Goal: Task Accomplishment & Management: Manage account settings

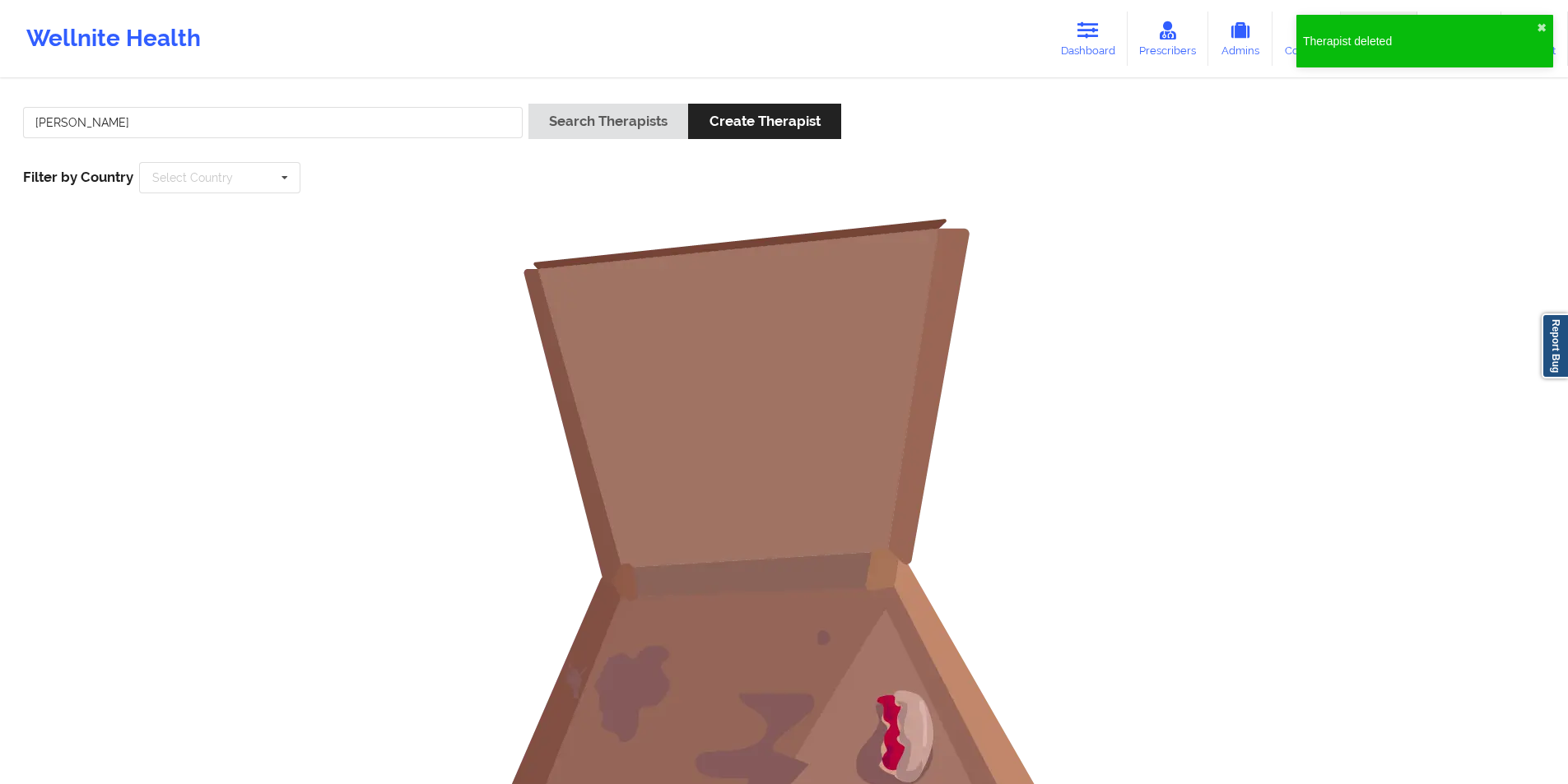
click at [387, 127] on input "[PERSON_NAME]" at bounding box center [272, 122] width 499 height 31
drag, startPoint x: 0, startPoint y: 0, endPoint x: 387, endPoint y: 127, distance: 407.3
click at [387, 127] on input "[PERSON_NAME]" at bounding box center [272, 122] width 499 height 31
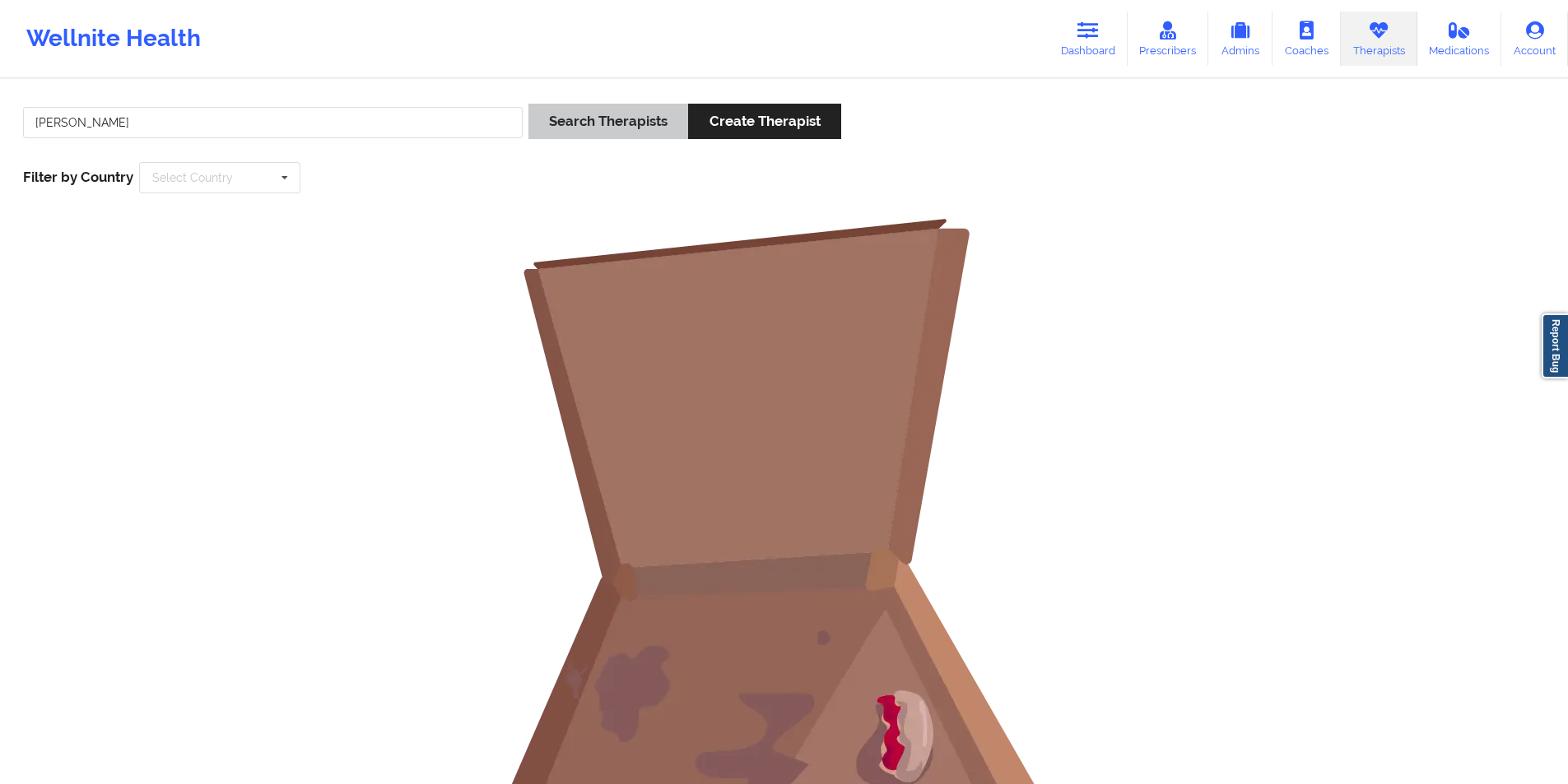
type input "[PERSON_NAME]"
click at [640, 123] on button "Search Therapists" at bounding box center [608, 121] width 160 height 35
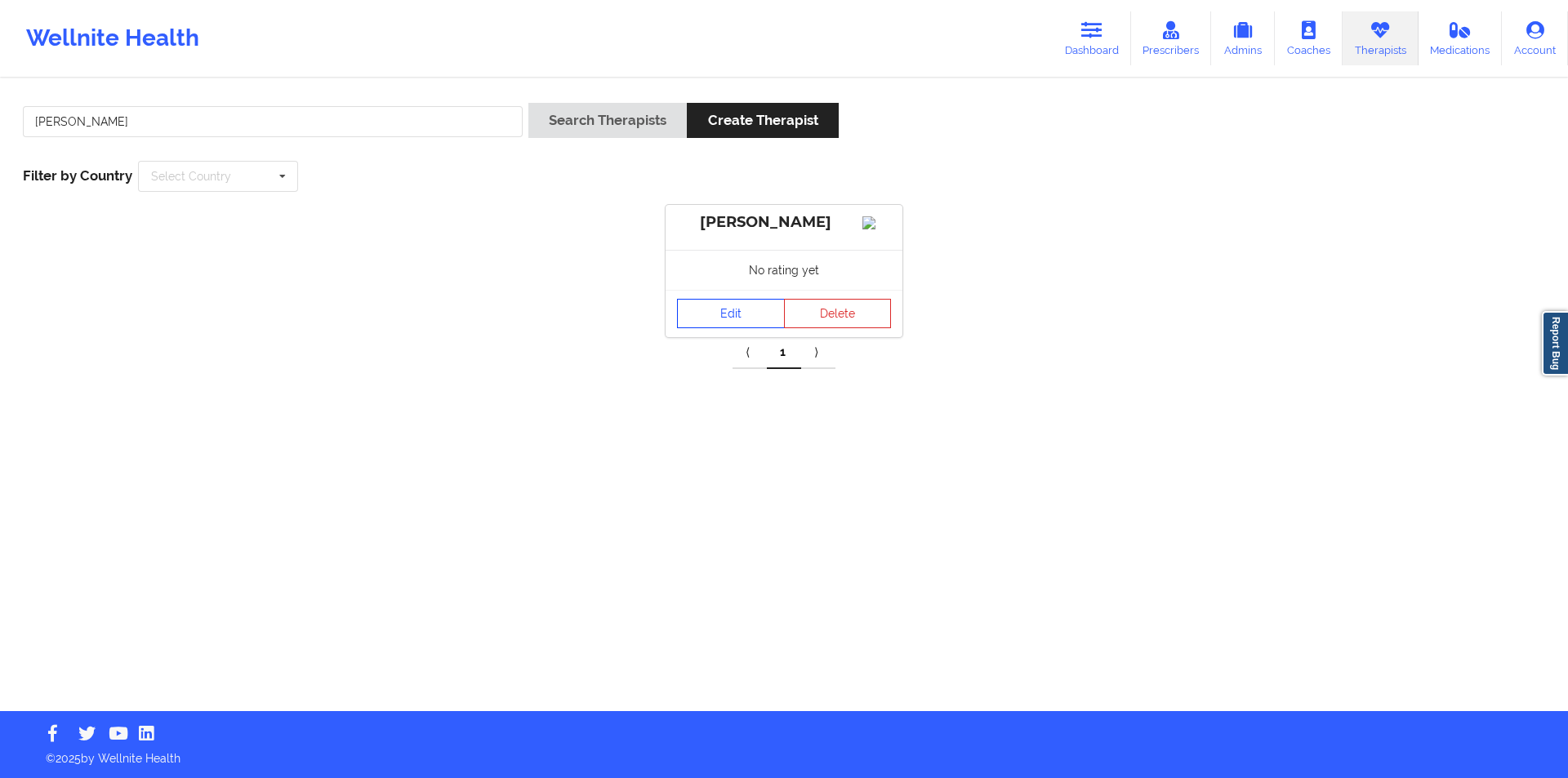
click at [735, 325] on link "Edit" at bounding box center [731, 314] width 108 height 30
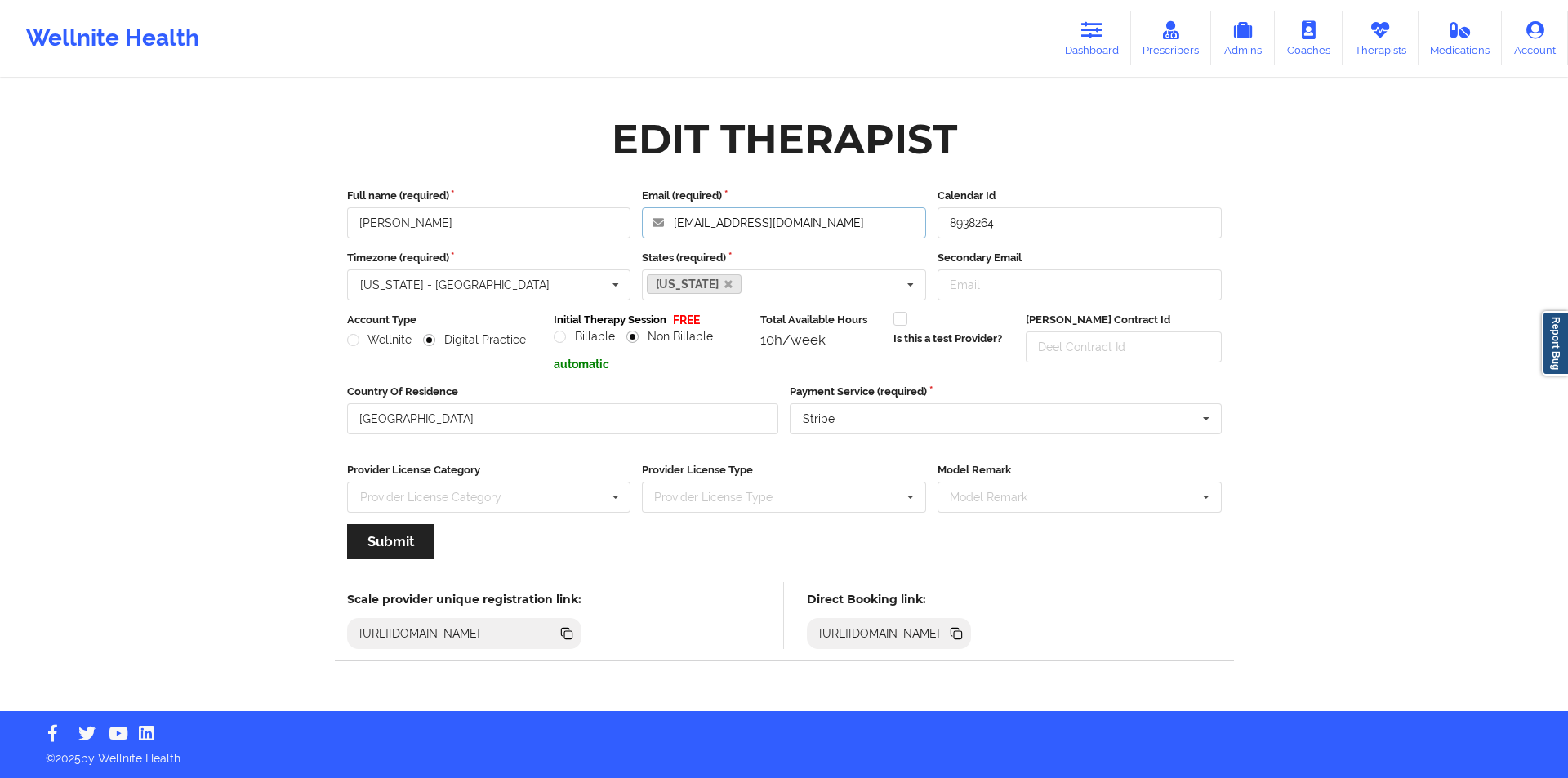
click at [849, 220] on input "[EMAIL_ADDRESS][DOMAIN_NAME]" at bounding box center [783, 223] width 284 height 31
click at [1391, 38] on icon at bounding box center [1379, 30] width 21 height 18
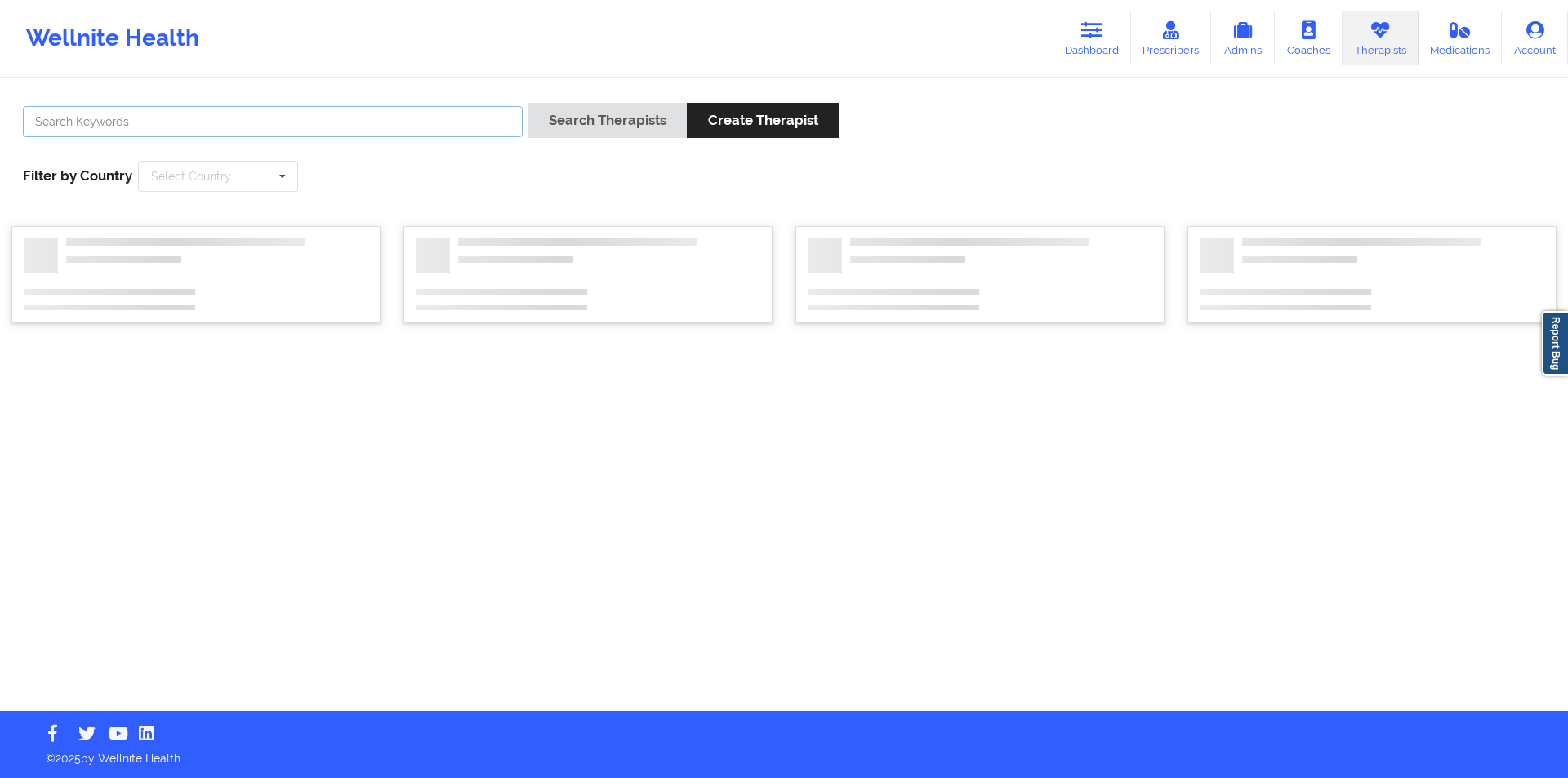
click at [389, 116] on input "text" at bounding box center [272, 121] width 499 height 31
paste input "[PERSON_NAME]"
type input "[PERSON_NAME]"
click at [625, 117] on button "Search Therapists" at bounding box center [607, 120] width 159 height 35
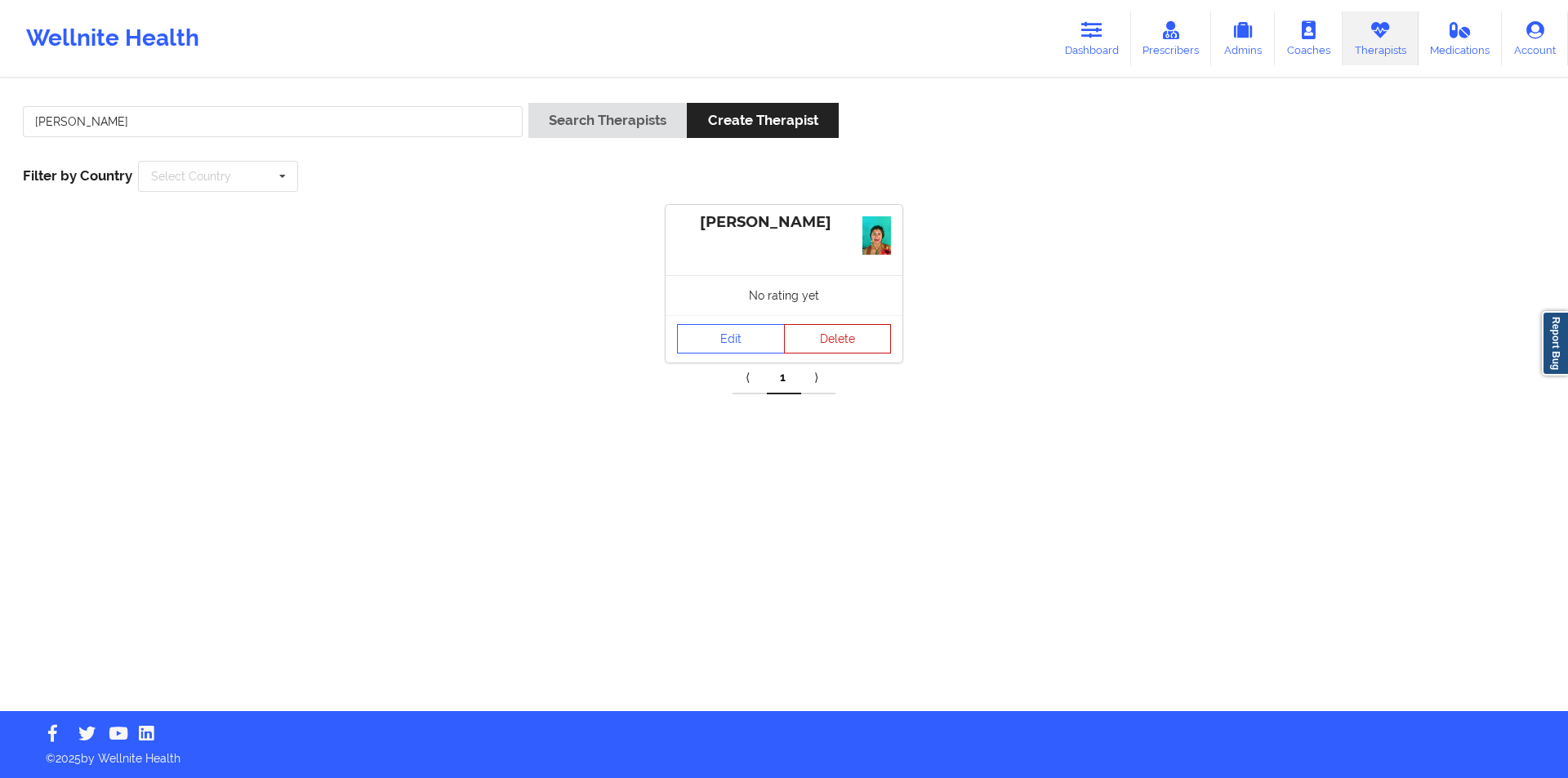
click at [851, 341] on button "Delete" at bounding box center [838, 339] width 108 height 30
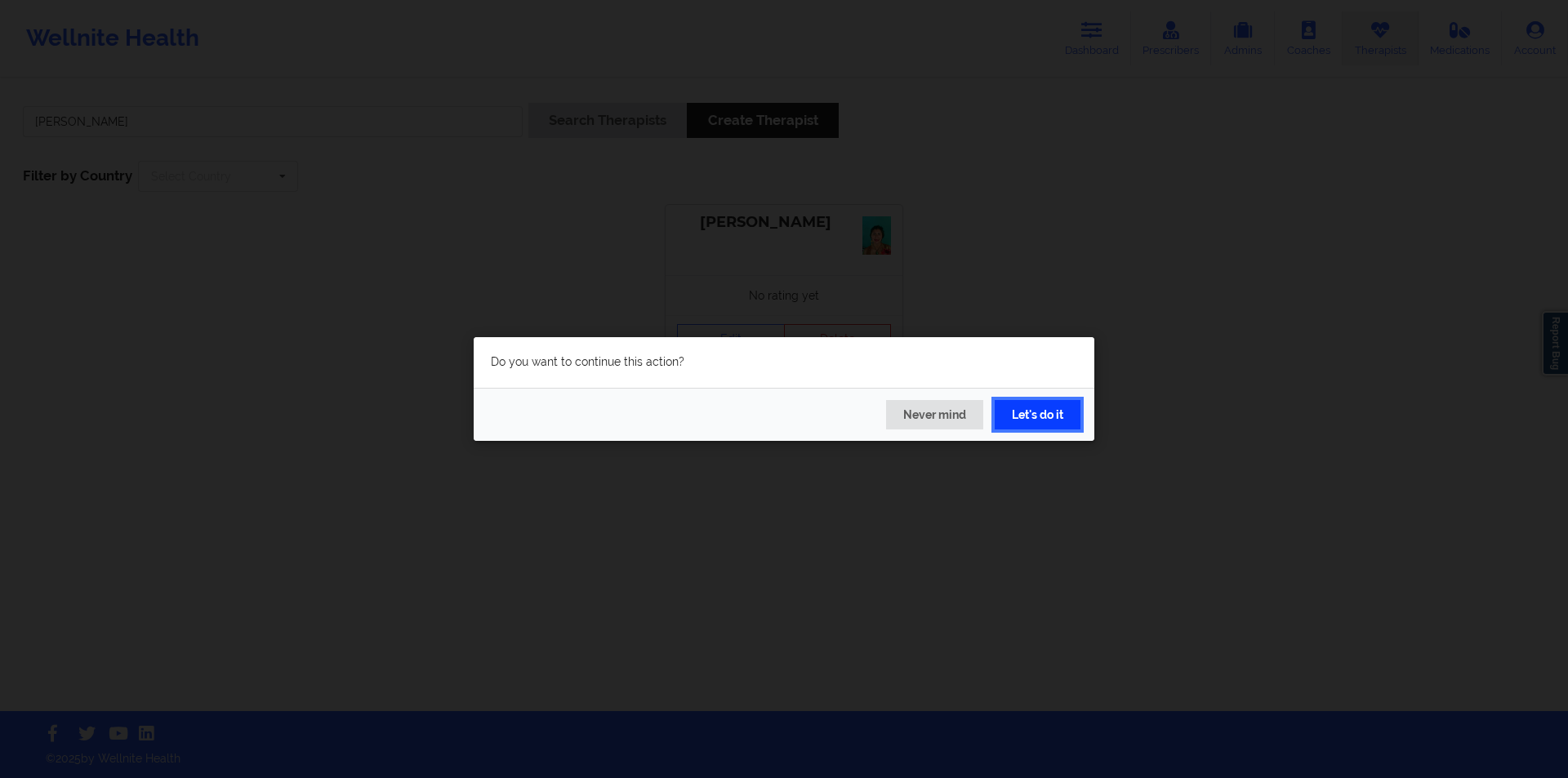
click at [1025, 419] on button "Let's do it" at bounding box center [1037, 414] width 86 height 30
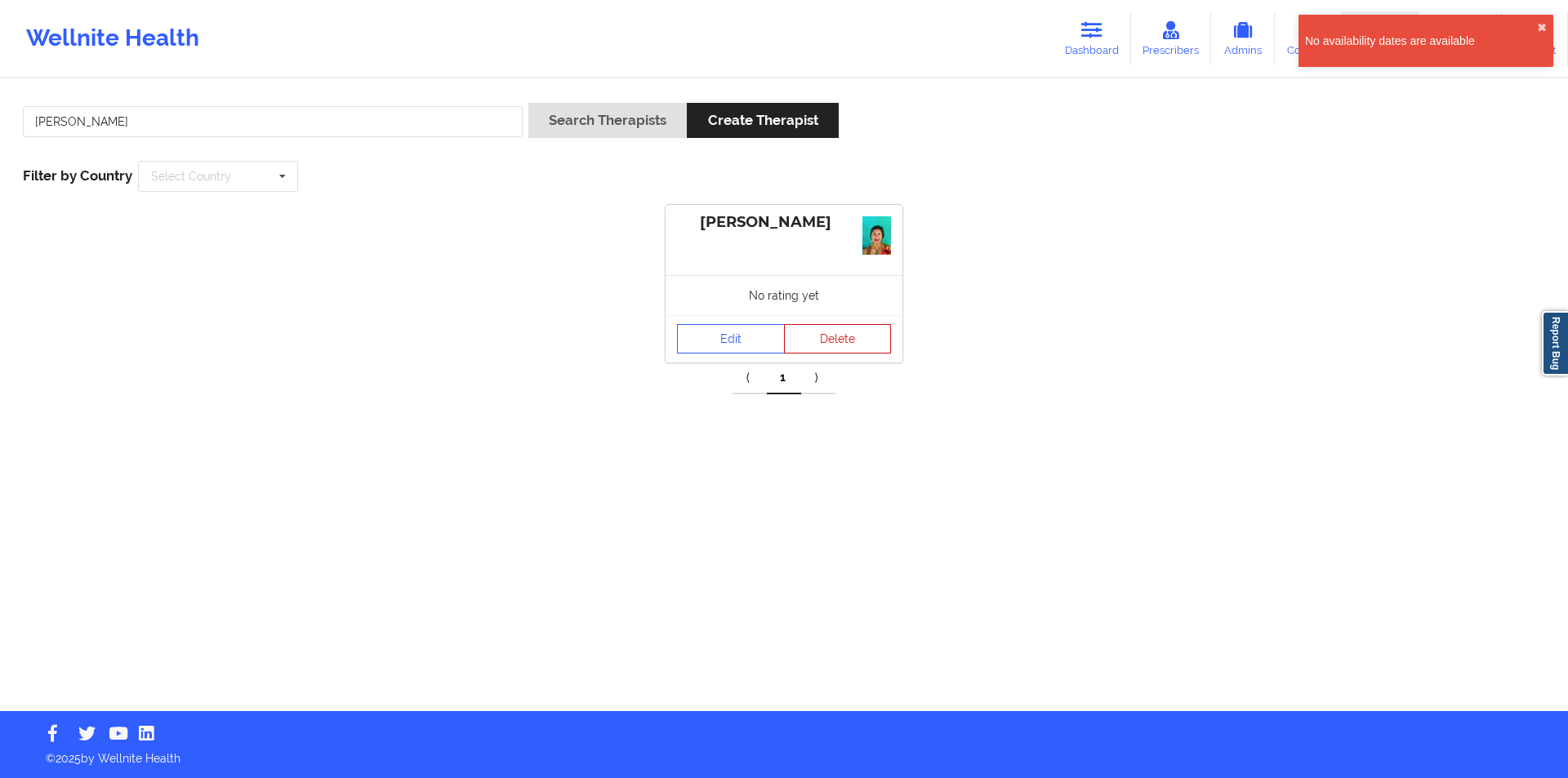
click at [849, 336] on button "Delete" at bounding box center [838, 339] width 108 height 30
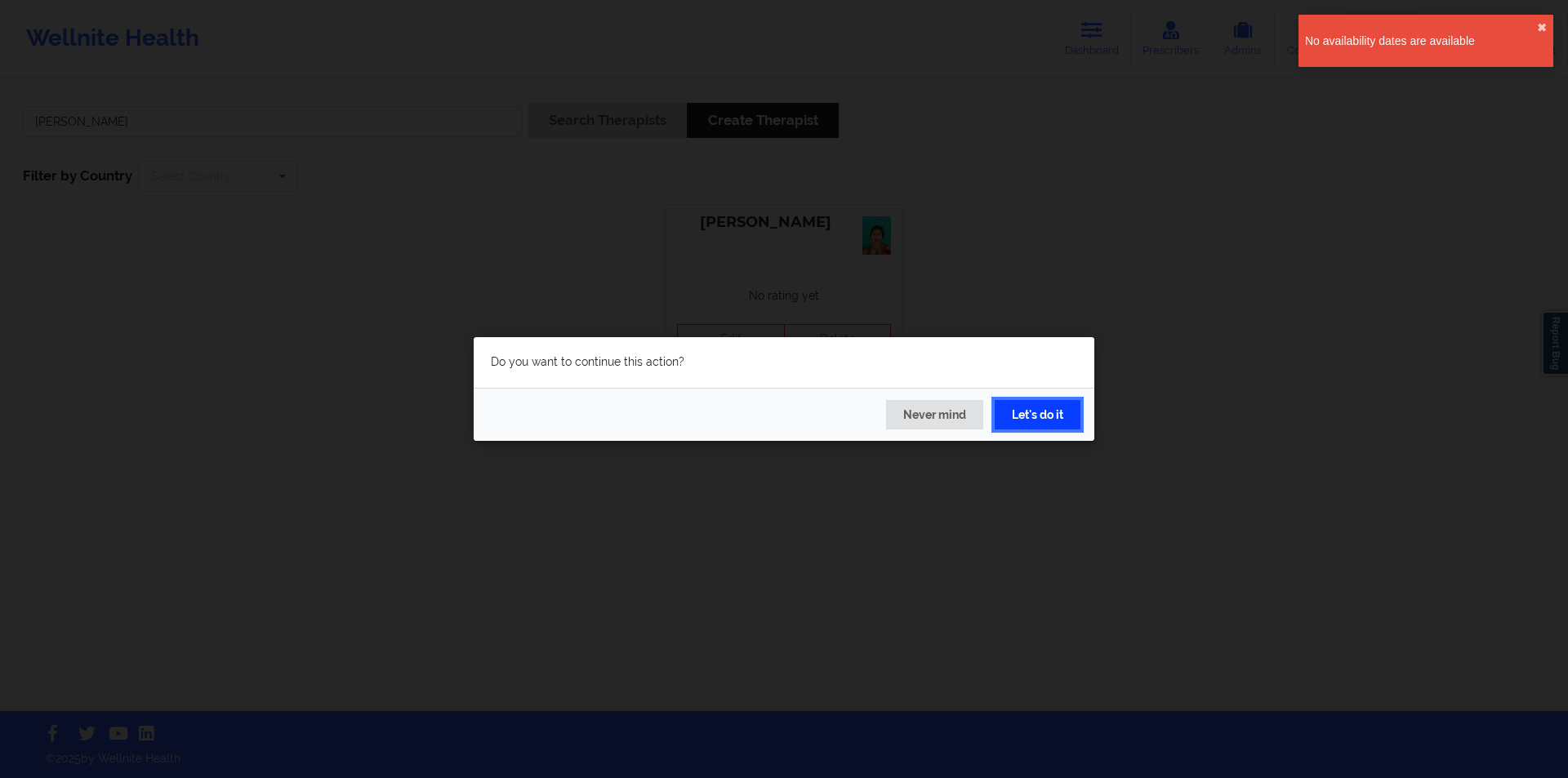
click at [1048, 414] on button "Let's do it" at bounding box center [1037, 414] width 86 height 30
